Goal: Task Accomplishment & Management: Manage account settings

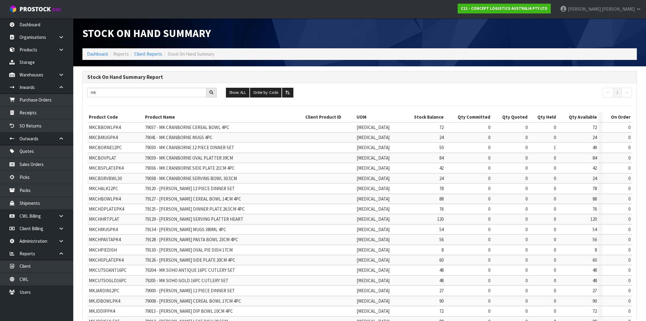
scroll to position [59, 0]
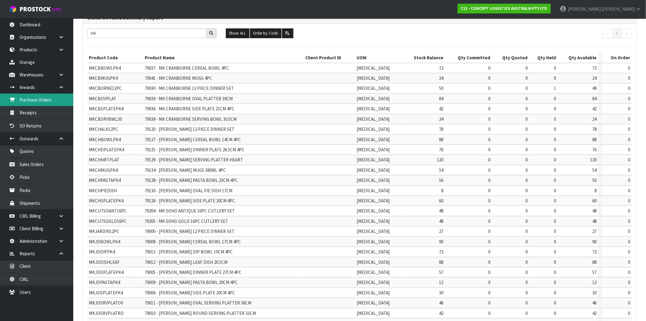
click at [45, 102] on link "Purchase Orders" at bounding box center [36, 99] width 73 height 13
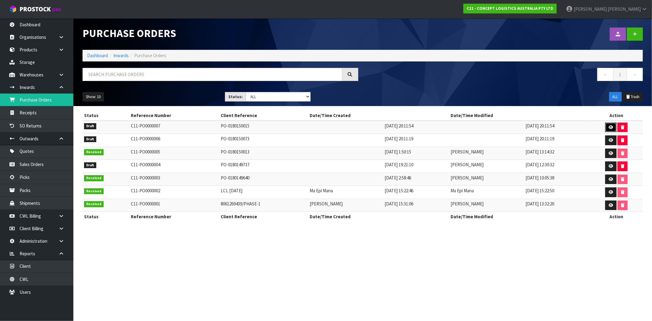
click at [610, 125] on icon at bounding box center [610, 127] width 5 height 4
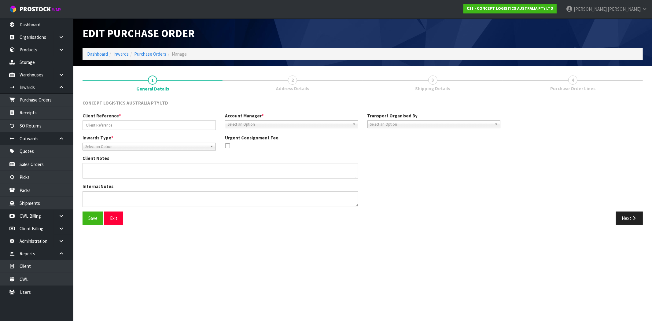
type input "PO-0180150015"
click at [641, 216] on button "Next" at bounding box center [628, 217] width 27 height 13
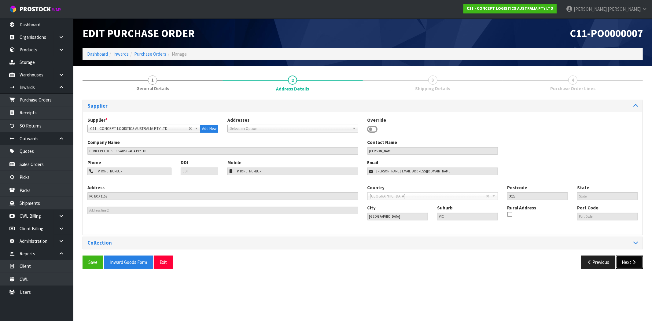
click at [627, 258] on button "Next" at bounding box center [628, 261] width 27 height 13
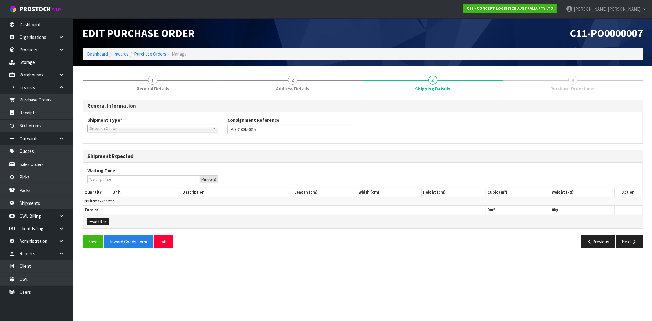
click at [135, 130] on span "Select an Option" at bounding box center [150, 128] width 120 height 7
click at [128, 154] on li "LCL International" at bounding box center [153, 154] width 128 height 8
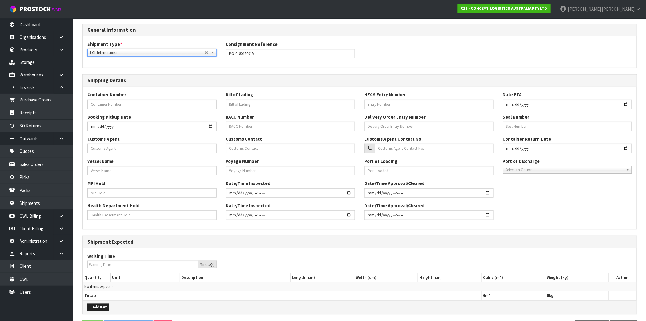
scroll to position [64, 0]
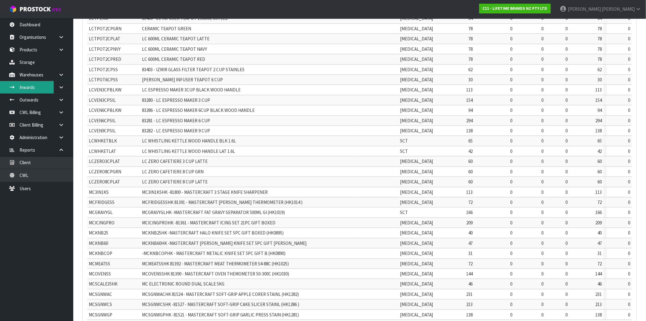
scroll to position [4795, 0]
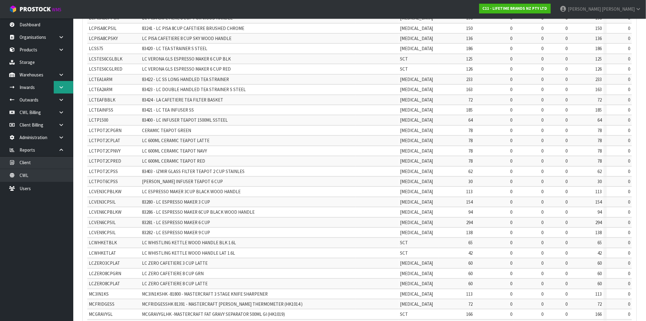
click at [62, 89] on icon at bounding box center [61, 87] width 6 height 5
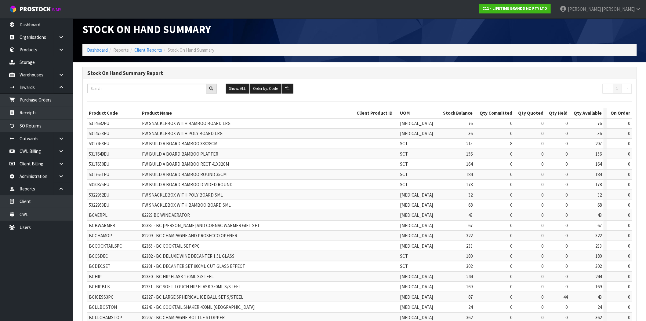
scroll to position [0, 0]
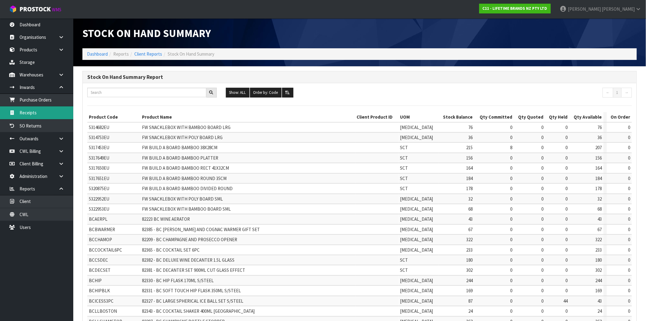
click at [34, 115] on link "Receipts" at bounding box center [36, 112] width 73 height 13
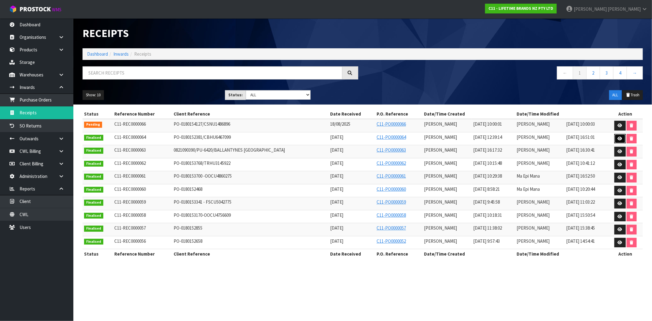
click at [616, 140] on link at bounding box center [619, 139] width 11 height 10
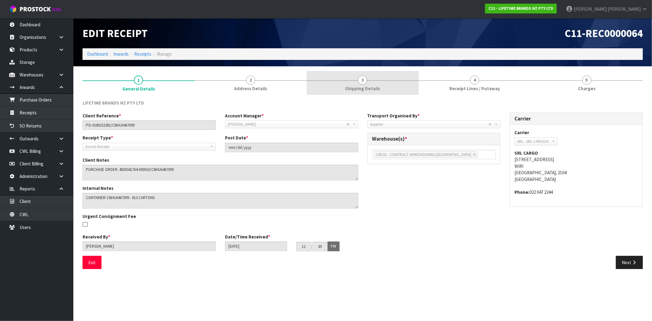
click at [369, 90] on span "Shipping Details" at bounding box center [362, 88] width 35 height 6
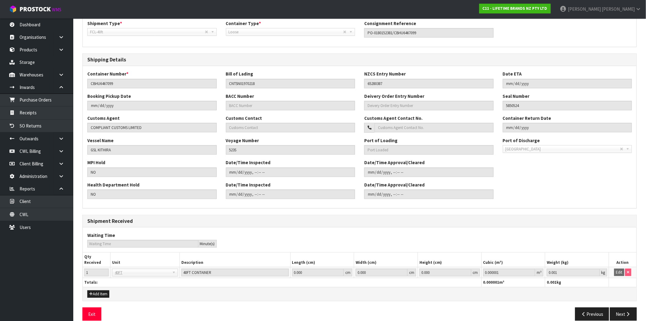
scroll to position [100, 0]
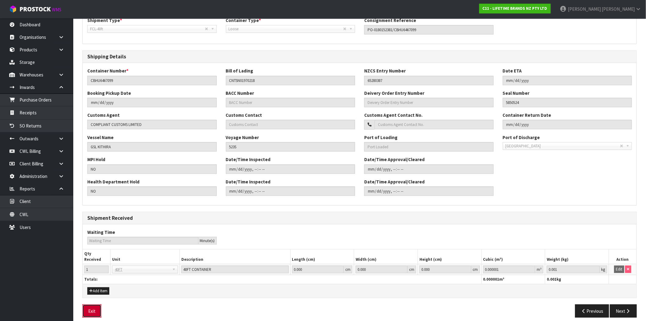
click at [93, 308] on button "Exit" at bounding box center [91, 310] width 19 height 13
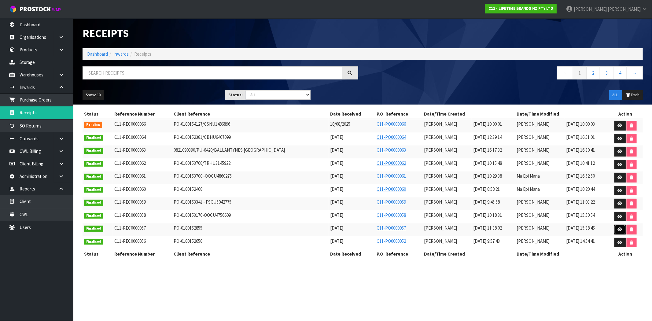
click at [619, 231] on icon at bounding box center [619, 229] width 5 height 4
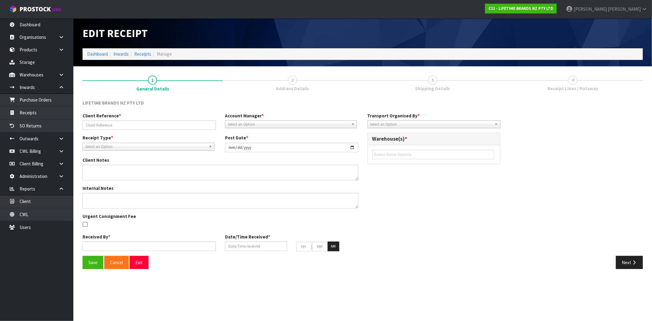
type input "PO-0180152855"
type input "[DATE]"
type textarea "PURCHASE ORDER: 4500341767-000060 CONTAINER NUMBER - OOCU5029733"
type textarea "CONTAINER NUMBER - OOCU5029733"
type input "[PERSON_NAME]"
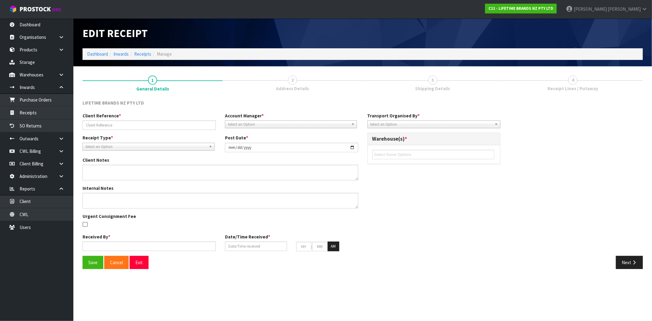
type input "[DATE]"
type input "11"
type input "38"
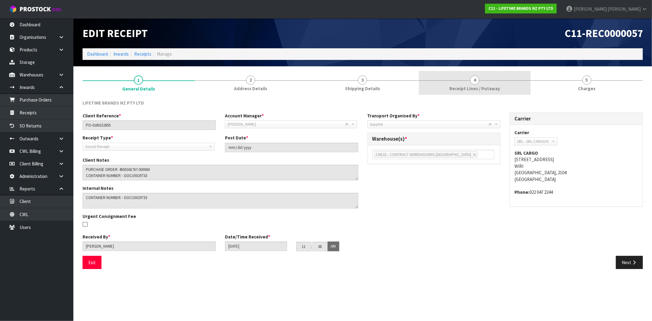
click at [465, 87] on span "Receipt Lines / Putaway" at bounding box center [474, 88] width 51 height 6
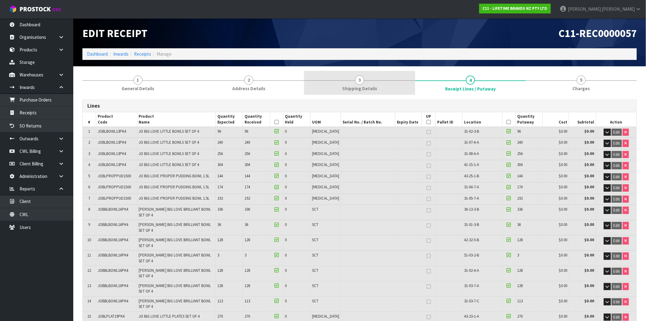
click at [371, 86] on span "Shipping Details" at bounding box center [359, 88] width 35 height 6
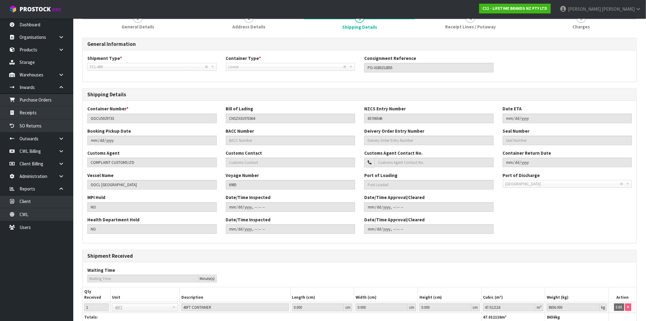
scroll to position [100, 0]
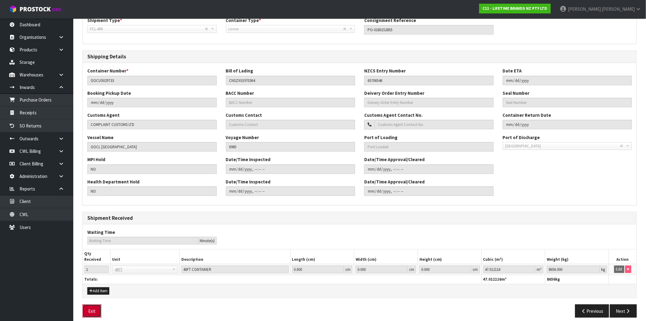
click at [93, 307] on button "Exit" at bounding box center [91, 310] width 19 height 13
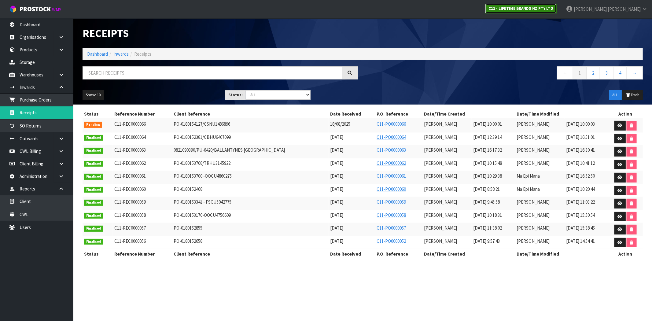
click at [553, 9] on strong "C11 - LIFETIME BRANDS NZ PTY LTD" at bounding box center [520, 8] width 65 height 5
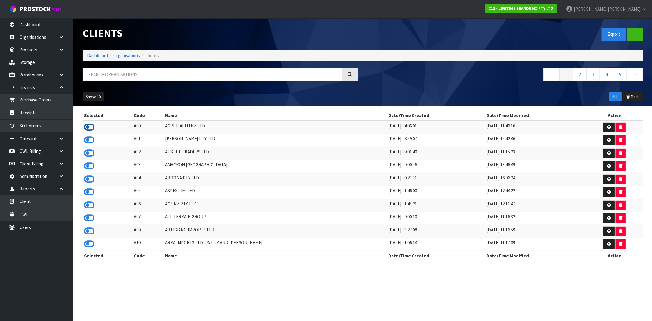
click at [89, 126] on icon at bounding box center [89, 126] width 10 height 9
click at [44, 113] on link "Receipts" at bounding box center [36, 112] width 73 height 13
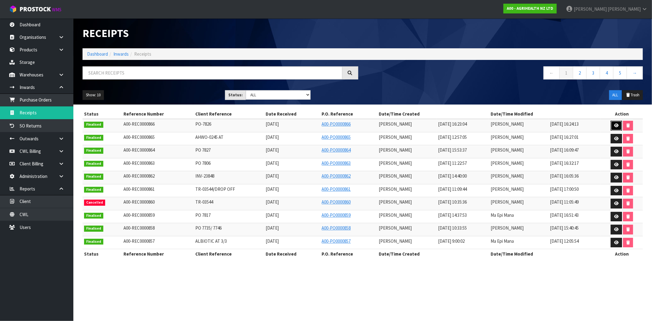
click at [613, 125] on link at bounding box center [615, 126] width 11 height 10
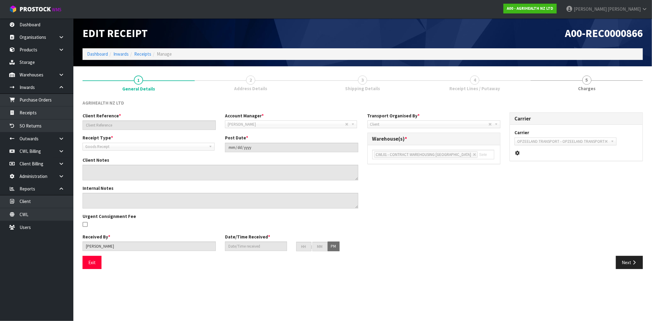
type input "PO-7826"
type input "[DATE]"
type input "[PERSON_NAME]"
type input "[DATE]"
type input "04"
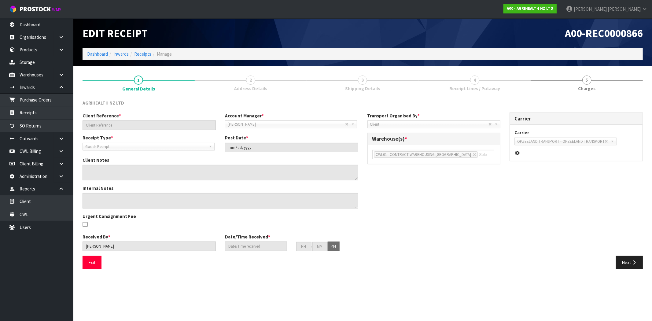
type input "23"
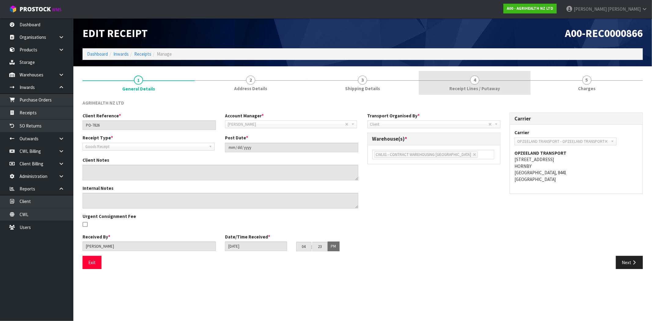
click at [435, 88] on link "4 Receipt Lines / Putaway" at bounding box center [474, 83] width 112 height 24
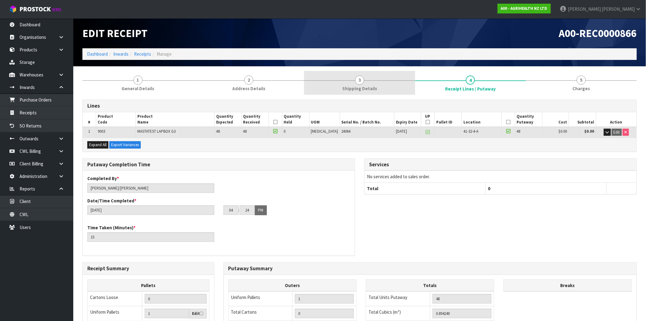
drag, startPoint x: 364, startPoint y: 94, endPoint x: 361, endPoint y: 93, distance: 3.1
click at [364, 93] on link "3 Shipping Details" at bounding box center [359, 83] width 111 height 24
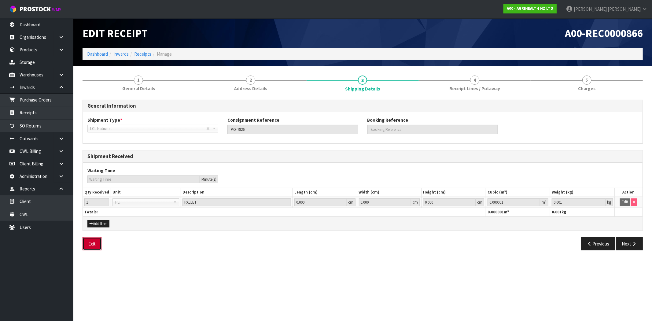
click at [90, 242] on button "Exit" at bounding box center [91, 243] width 19 height 13
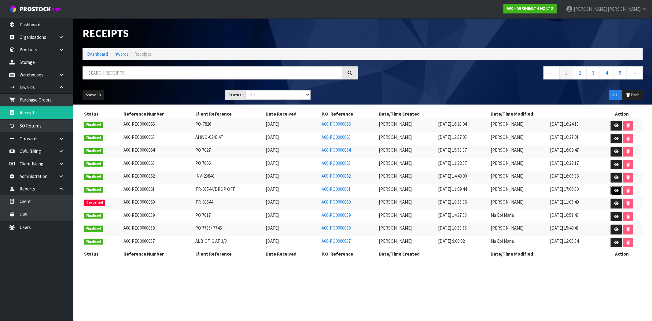
click at [618, 195] on link at bounding box center [615, 191] width 11 height 10
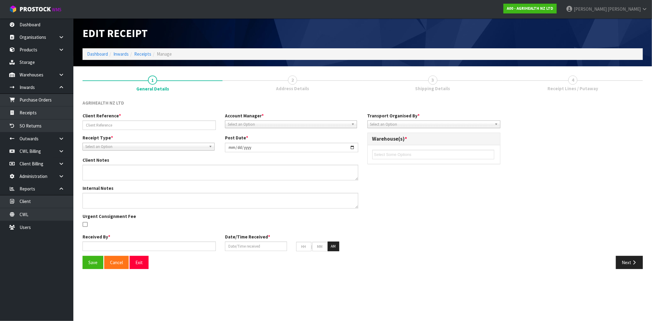
type input "TR-03544/DROP OFF"
type input "[DATE]"
type input "[PERSON_NAME]"
type input "[DATE]"
type input "11"
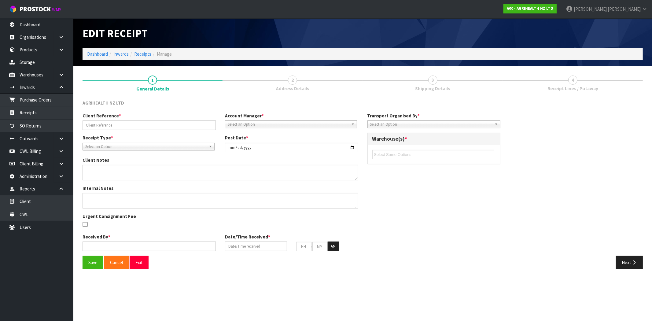
type input "09"
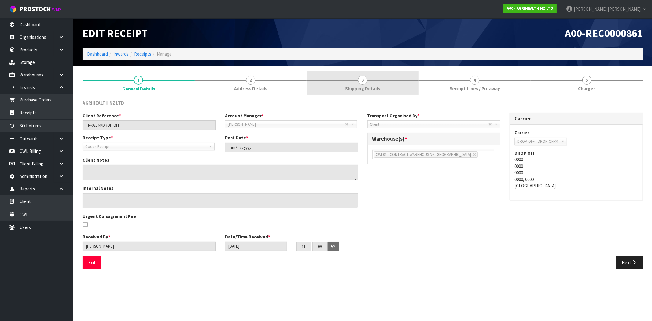
click at [360, 85] on span "Shipping Details" at bounding box center [362, 88] width 35 height 6
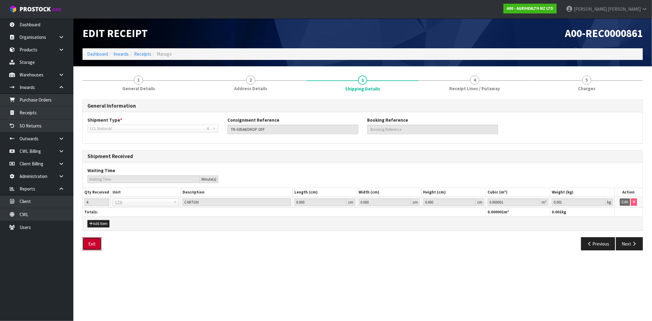
click at [93, 246] on button "Exit" at bounding box center [91, 243] width 19 height 13
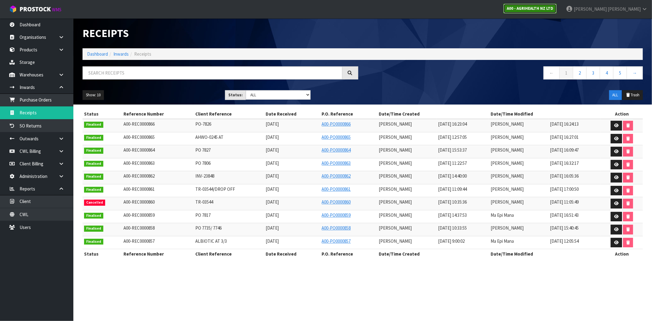
click at [553, 10] on strong "A00 - AGRIHEALTH NZ LTD" at bounding box center [529, 8] width 46 height 5
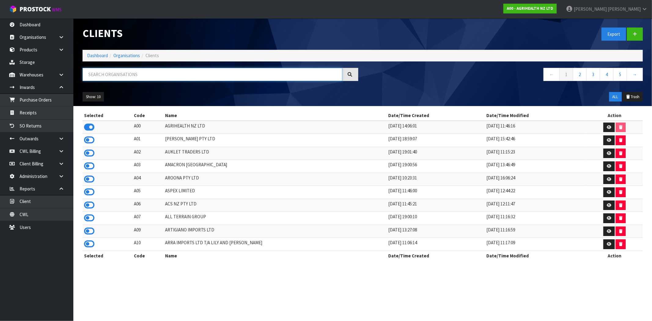
click at [141, 70] on input "text" at bounding box center [212, 74] width 260 height 13
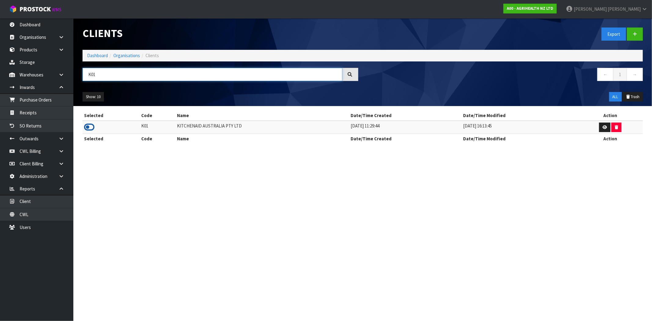
type input "K01"
click at [93, 128] on icon at bounding box center [89, 126] width 10 height 9
click at [33, 115] on link "Receipts" at bounding box center [36, 112] width 73 height 13
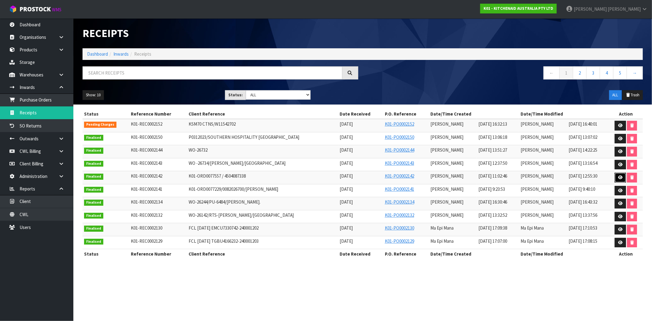
click at [620, 178] on icon at bounding box center [620, 177] width 5 height 4
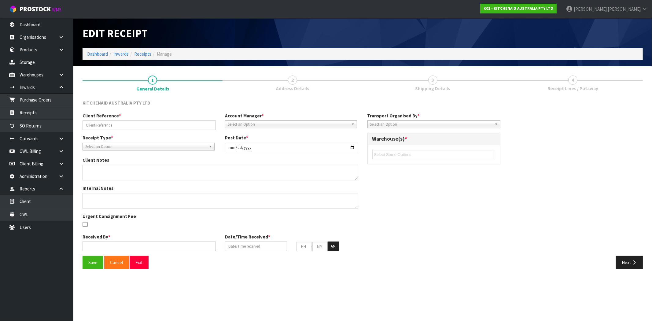
type input "K01-ORD0077557 / 4504087338"
type input "[DATE]"
type textarea "IT CAN BE COLLECTED FROM THE OFFICE. DC HAS SENT IT THROUGH TO [GEOGRAPHIC_DATA…"
type textarea "WE HAVE RECEIVED 2 CARTONS OF CODE 5KFE35T - FLEX EDGE BEATERS WHICH LOOKS LIKE…"
type input "[PERSON_NAME]"
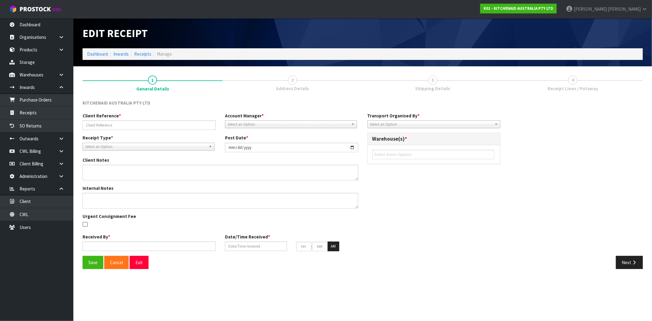
type input "[DATE]"
type input "11"
type input "02"
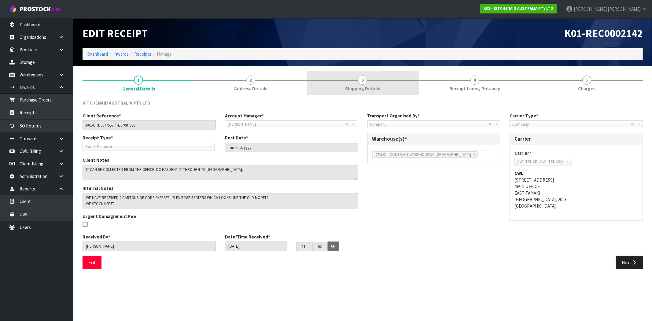
click at [359, 88] on span "Shipping Details" at bounding box center [362, 88] width 35 height 6
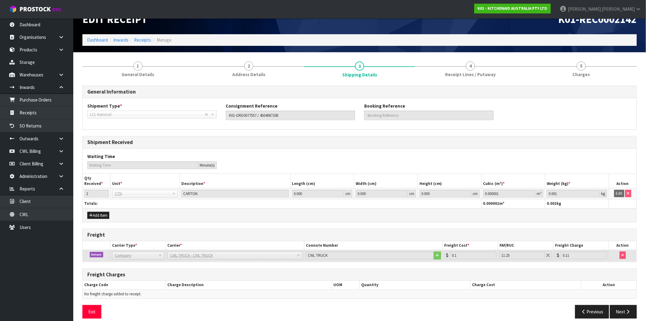
scroll to position [21, 0]
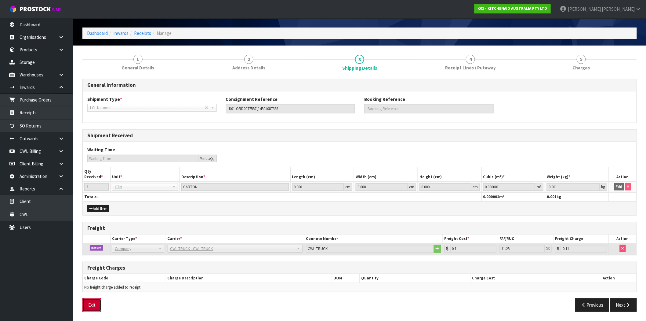
click at [93, 307] on button "Exit" at bounding box center [91, 304] width 19 height 13
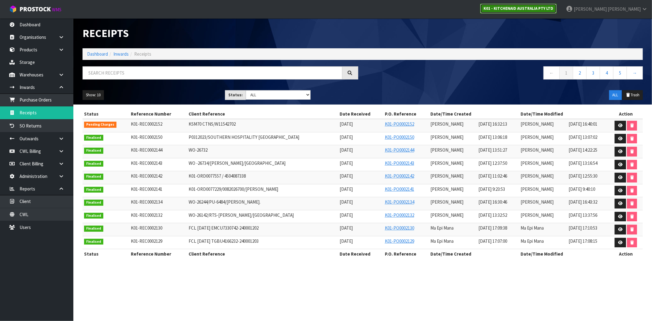
click at [536, 9] on strong "K01 - KITCHENAID AUSTRALIA PTY LTD" at bounding box center [518, 8] width 70 height 5
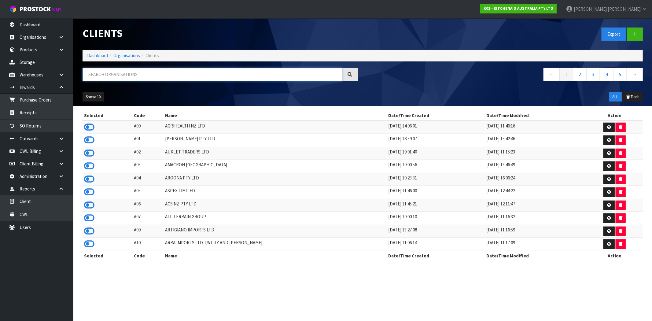
click at [147, 74] on input "text" at bounding box center [212, 74] width 260 height 13
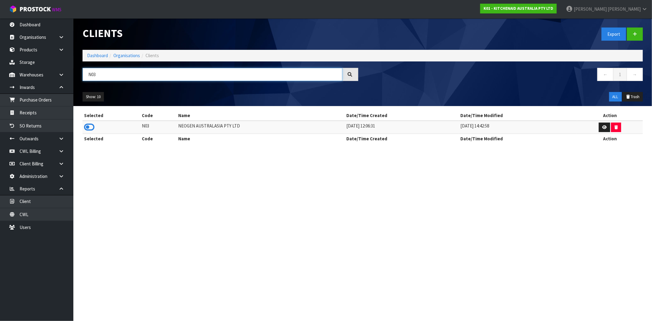
type input "N0"
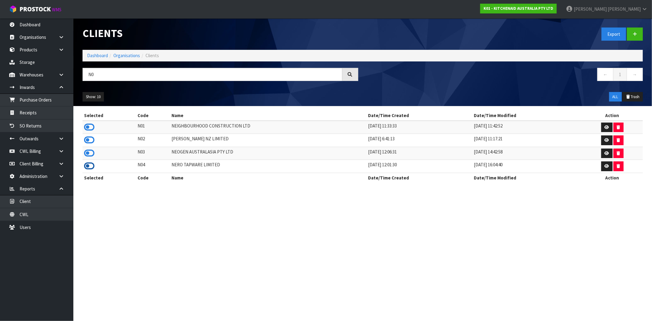
click at [89, 170] on icon at bounding box center [89, 165] width 10 height 9
click at [31, 111] on link "Receipts" at bounding box center [36, 112] width 73 height 13
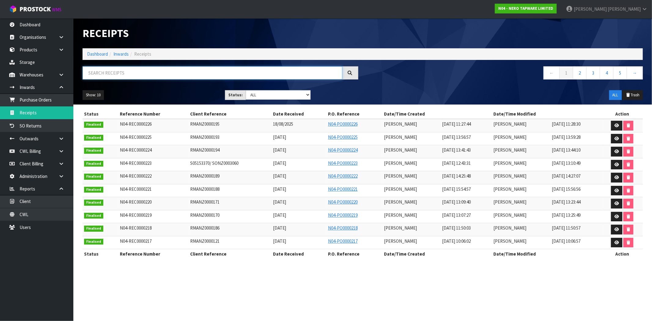
click at [138, 74] on input "text" at bounding box center [212, 72] width 260 height 13
paste input "RMANZ0000195"
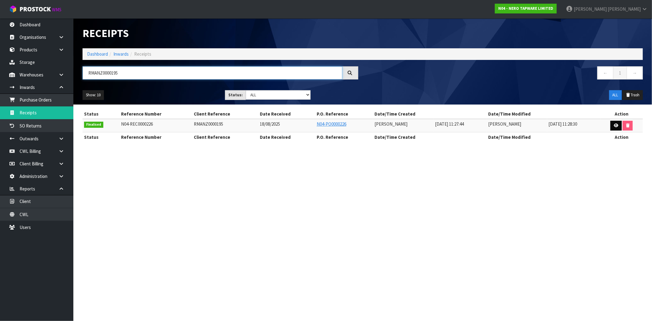
type input "RMANZ0000195"
click at [615, 127] on link at bounding box center [615, 126] width 11 height 10
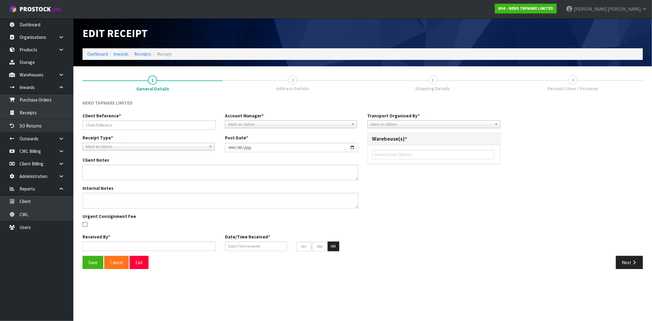
type input "RMANZ0000195"
type input "[DATE]"
type input "[PERSON_NAME]"
type input "18/08/2025"
type input "11"
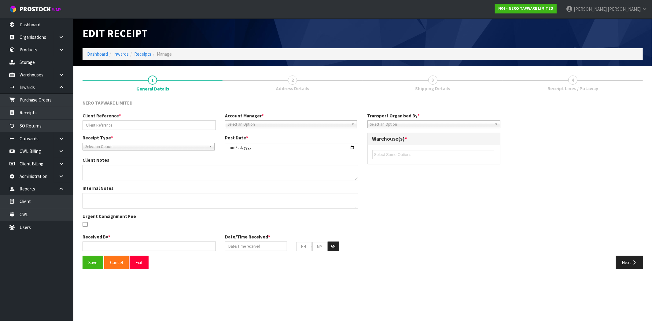
type input "27"
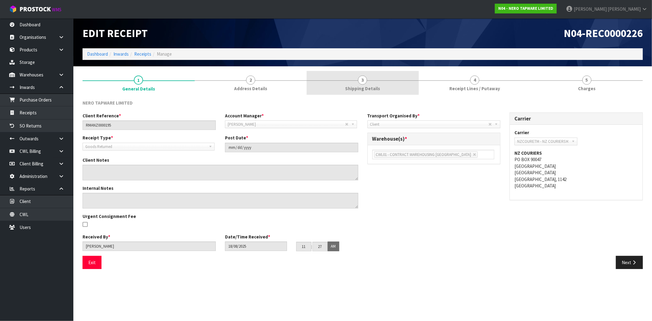
click at [379, 88] on link "3 Shipping Details" at bounding box center [362, 83] width 112 height 24
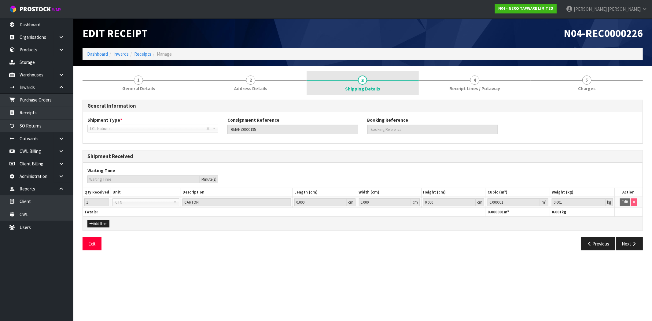
click at [374, 87] on span "Shipping Details" at bounding box center [362, 89] width 35 height 6
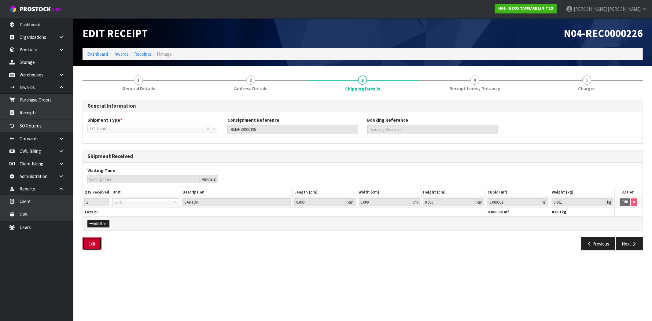
click at [90, 242] on button "Exit" at bounding box center [91, 243] width 19 height 13
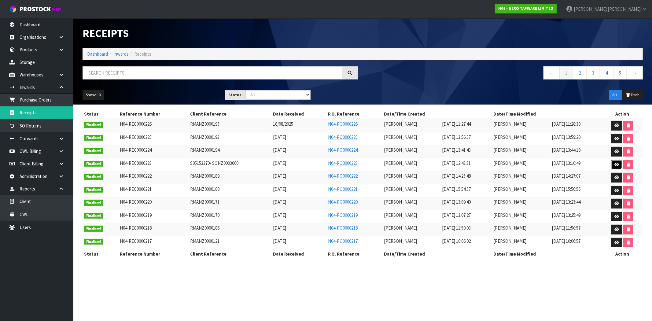
click at [615, 166] on icon at bounding box center [616, 164] width 5 height 4
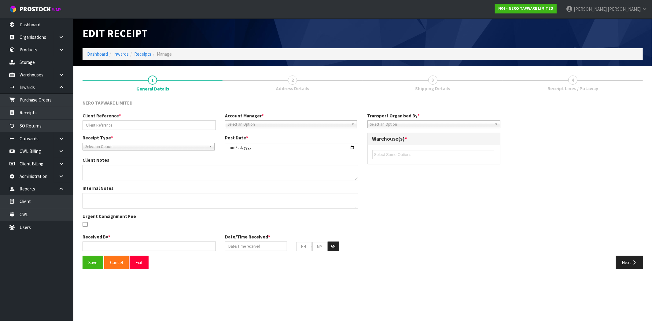
type input "S05153370/ SONZ0003060"
type input "[DATE]"
type textarea "MEASUREMENTS BY [PERSON_NAME] AND [PERSON_NAME]"
type input "[PERSON_NAME]"
type input "[DATE]"
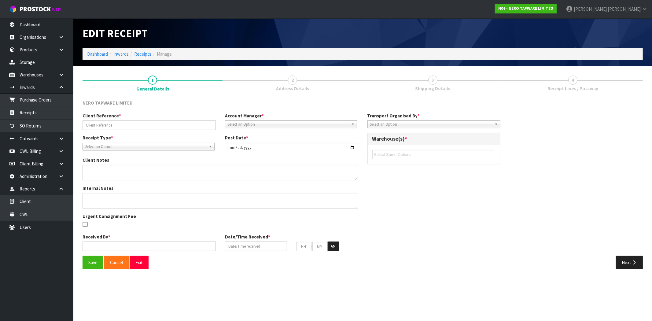
type input "12"
type input "43"
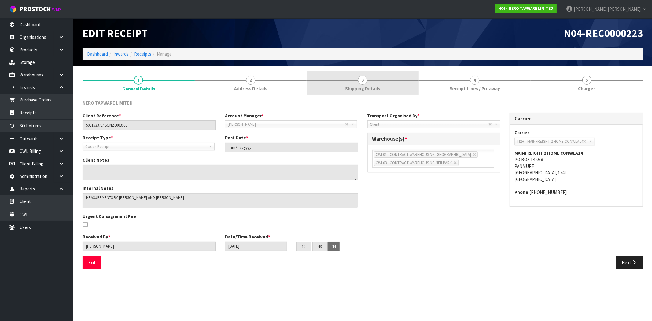
click at [361, 87] on span "Shipping Details" at bounding box center [362, 88] width 35 height 6
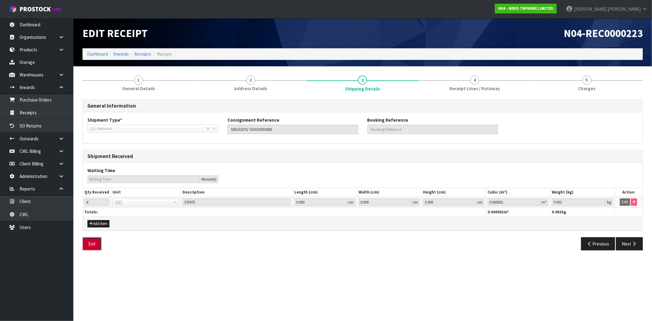
click at [89, 243] on button "Exit" at bounding box center [91, 243] width 19 height 13
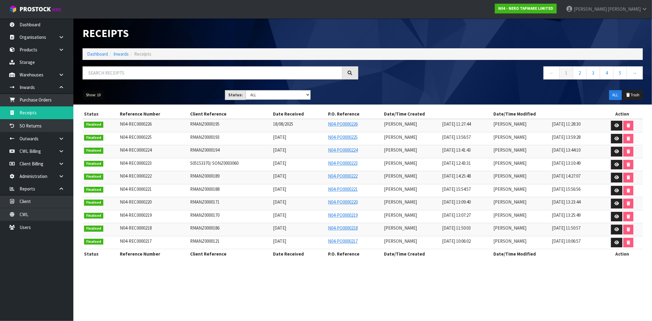
click at [90, 91] on button "Show: 10" at bounding box center [92, 95] width 21 height 10
click at [103, 134] on link "50" at bounding box center [107, 131] width 48 height 8
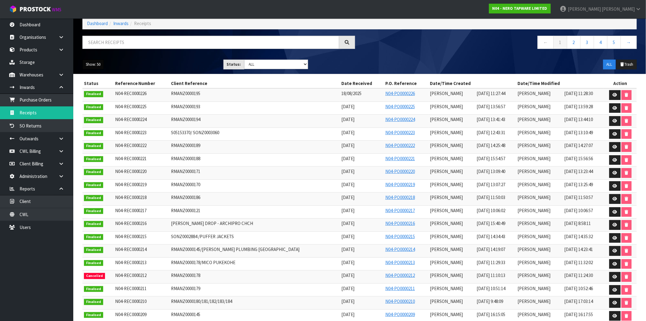
scroll to position [68, 0]
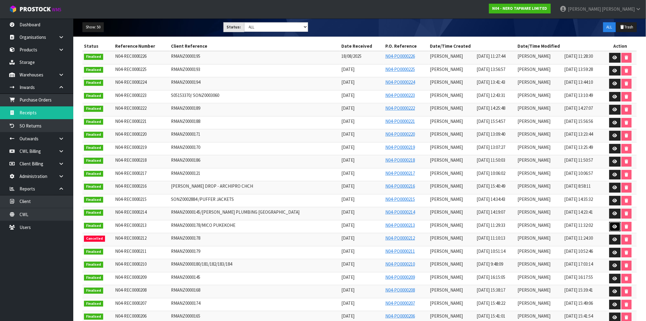
click at [610, 230] on link at bounding box center [615, 227] width 11 height 10
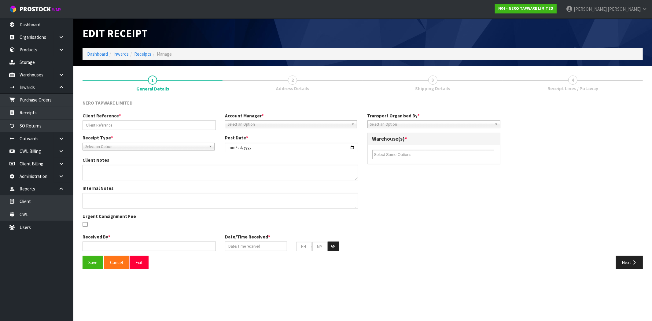
type input "RMANZ0000178/MICO PUKEKOHE"
type input "[DATE]"
type input "[PERSON_NAME]"
type input "[DATE]"
type input "11"
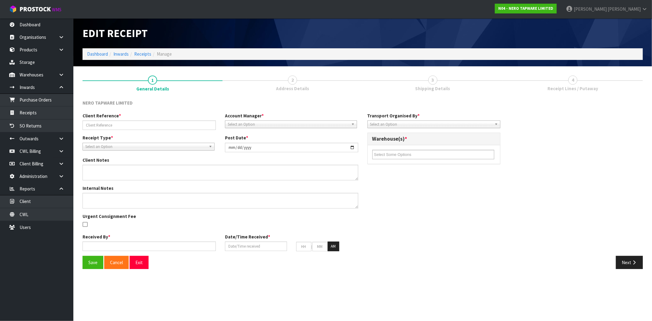
type input "29"
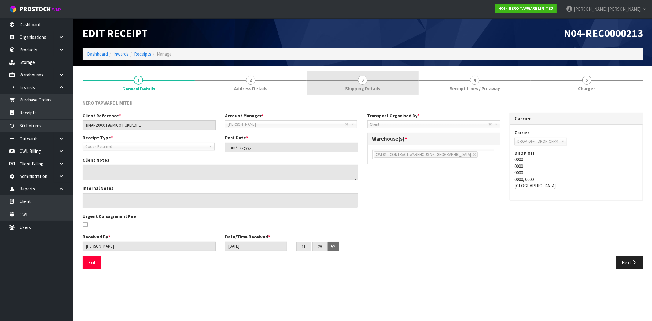
click at [370, 83] on link "3 Shipping Details" at bounding box center [362, 83] width 112 height 24
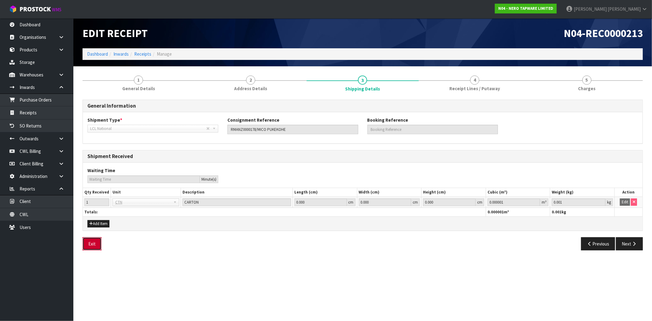
click at [91, 242] on button "Exit" at bounding box center [91, 243] width 19 height 13
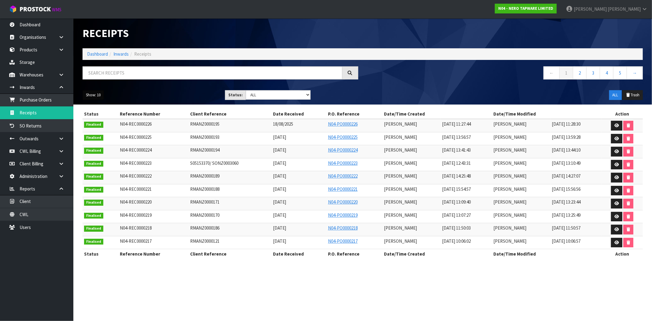
drag, startPoint x: 82, startPoint y: 100, endPoint x: 86, endPoint y: 97, distance: 4.7
click at [82, 99] on div "Show: 10 5 10 25 50" at bounding box center [149, 95] width 142 height 10
click at [86, 97] on button "Show: 10" at bounding box center [92, 95] width 21 height 10
click at [97, 135] on link "50" at bounding box center [107, 131] width 48 height 8
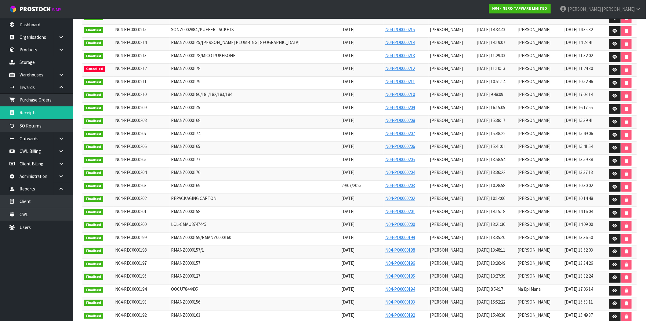
scroll to position [271, 0]
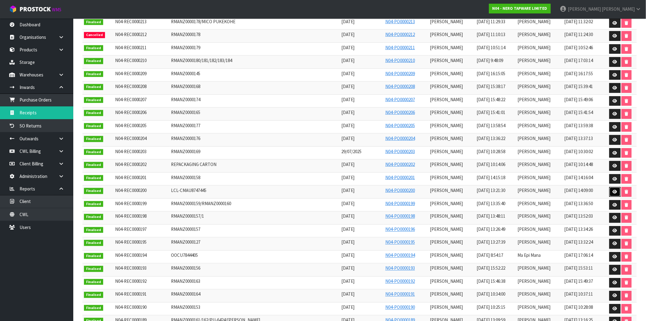
click at [613, 194] on icon at bounding box center [615, 192] width 5 height 4
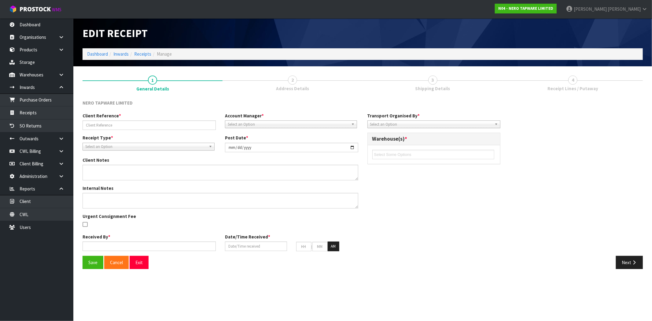
type input "LCL-CMAU8747445"
type input "[DATE]"
type input "[PERSON_NAME]"
type input "[DATE]"
type input "01"
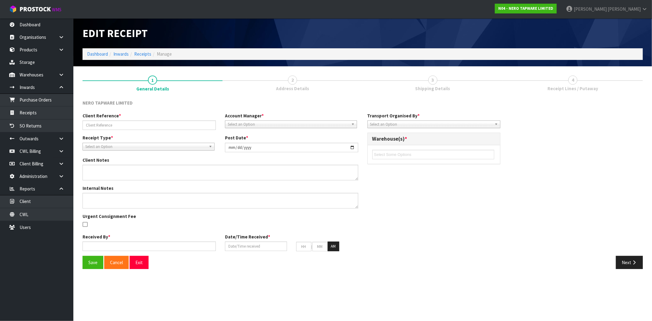
type input "21"
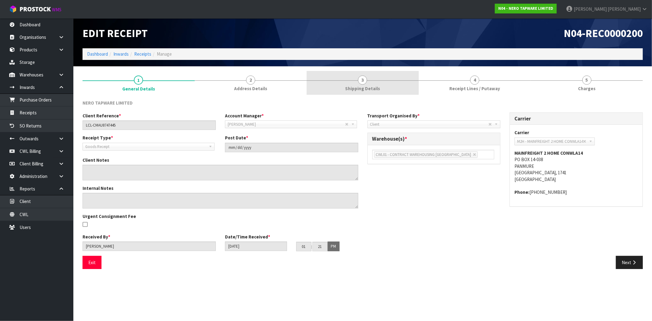
click at [391, 88] on link "3 Shipping Details" at bounding box center [362, 83] width 112 height 24
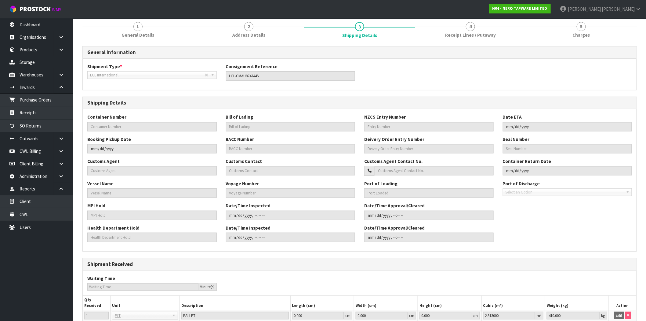
scroll to position [32, 0]
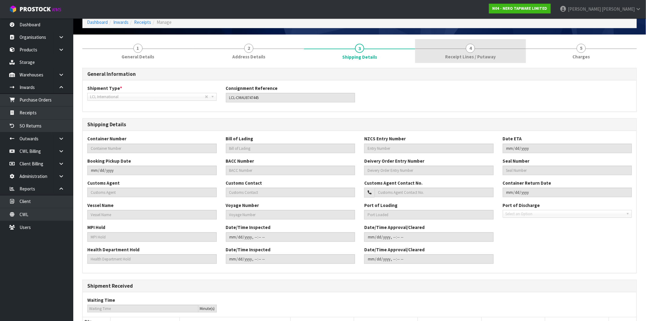
click at [474, 54] on span "Receipt Lines / Putaway" at bounding box center [470, 56] width 51 height 6
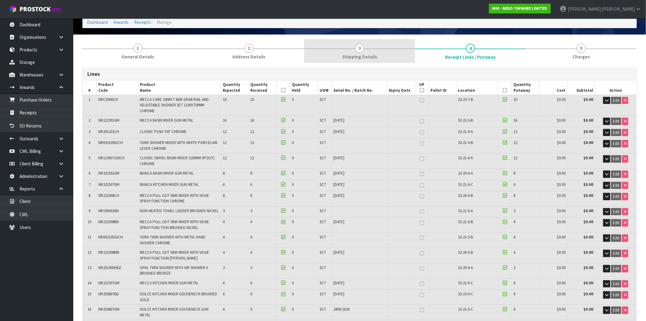
click at [372, 51] on link "3 Shipping Details" at bounding box center [359, 51] width 111 height 24
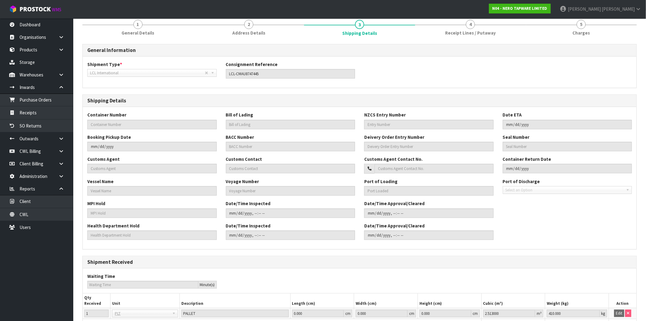
scroll to position [0, 0]
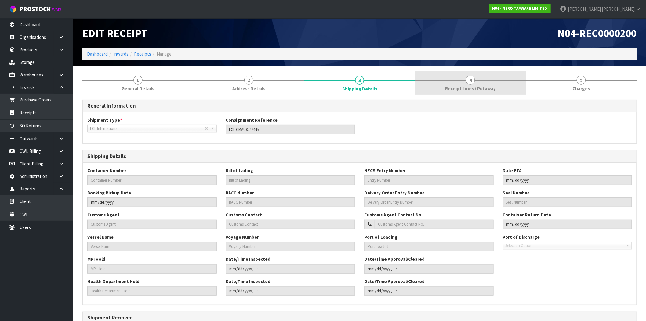
click at [459, 88] on span "Receipt Lines / Putaway" at bounding box center [470, 88] width 51 height 6
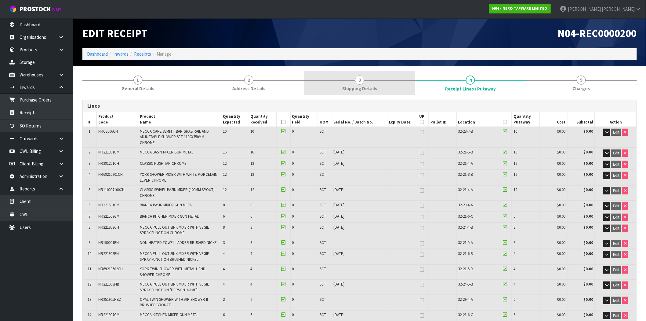
click at [374, 81] on link "3 Shipping Details" at bounding box center [359, 83] width 111 height 24
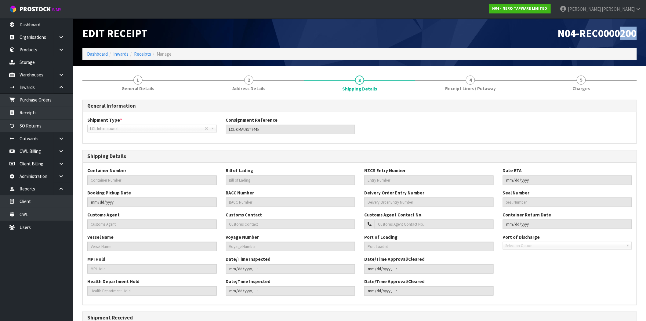
drag, startPoint x: 620, startPoint y: 36, endPoint x: 642, endPoint y: 37, distance: 22.0
click at [642, 37] on header "Edit Receipt N04-REC0000200 Dashboard Inwards Receipts Manage" at bounding box center [359, 42] width 573 height 48
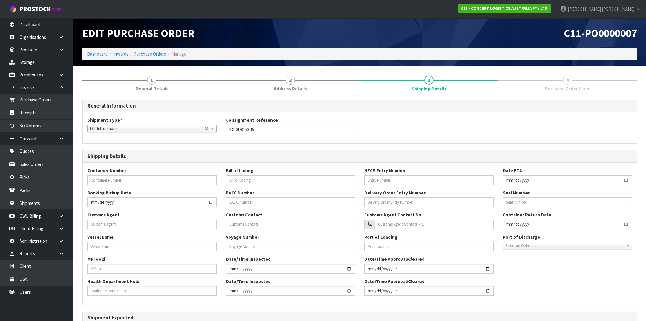
scroll to position [64, 0]
click at [35, 50] on link "Products" at bounding box center [36, 49] width 73 height 13
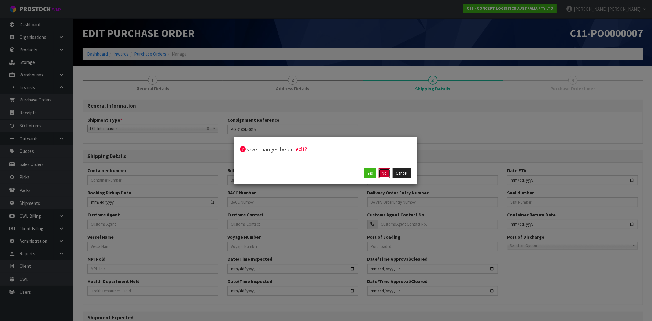
click at [386, 174] on button "No" at bounding box center [384, 173] width 12 height 10
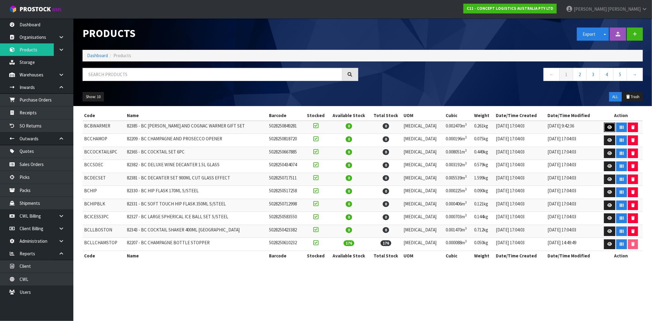
click at [607, 129] on icon at bounding box center [609, 127] width 5 height 4
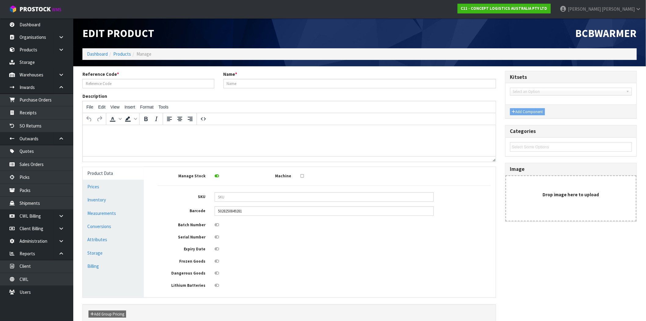
type input "BCBWARMER"
type input "82385 - BC BRANDY AND COGNAC WARMER GIFT SET"
click at [108, 211] on link "Measurements" at bounding box center [113, 213] width 61 height 13
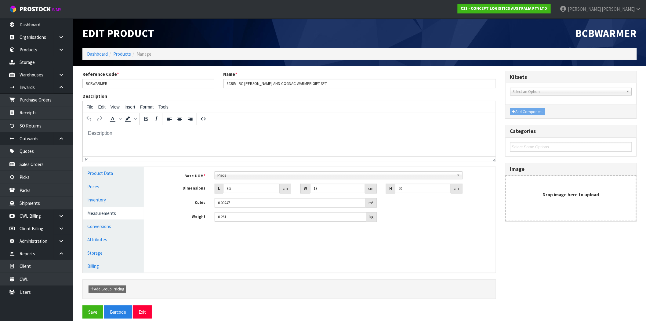
click at [235, 176] on span "Piece" at bounding box center [335, 175] width 237 height 7
